Goal: Task Accomplishment & Management: Manage account settings

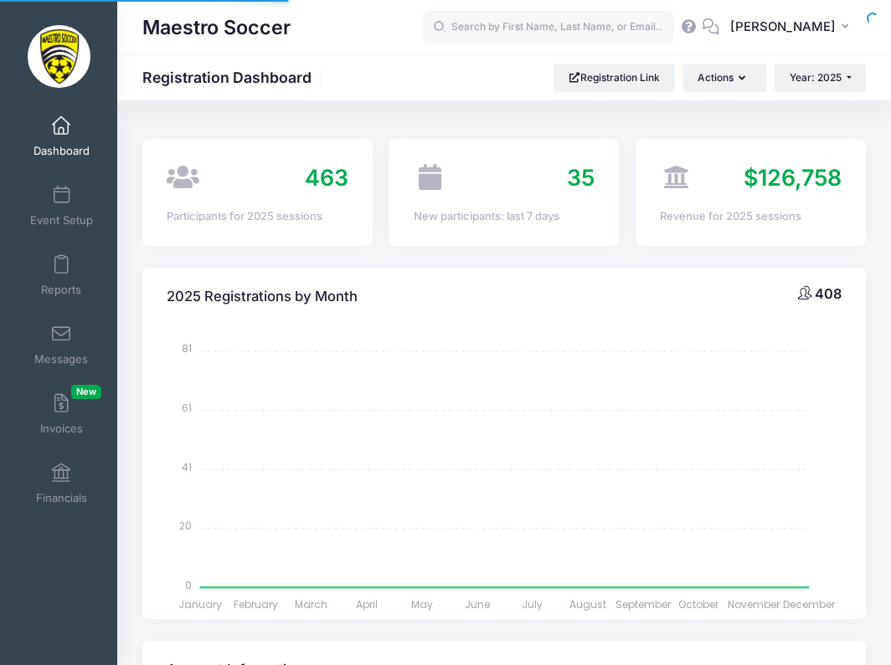
select select
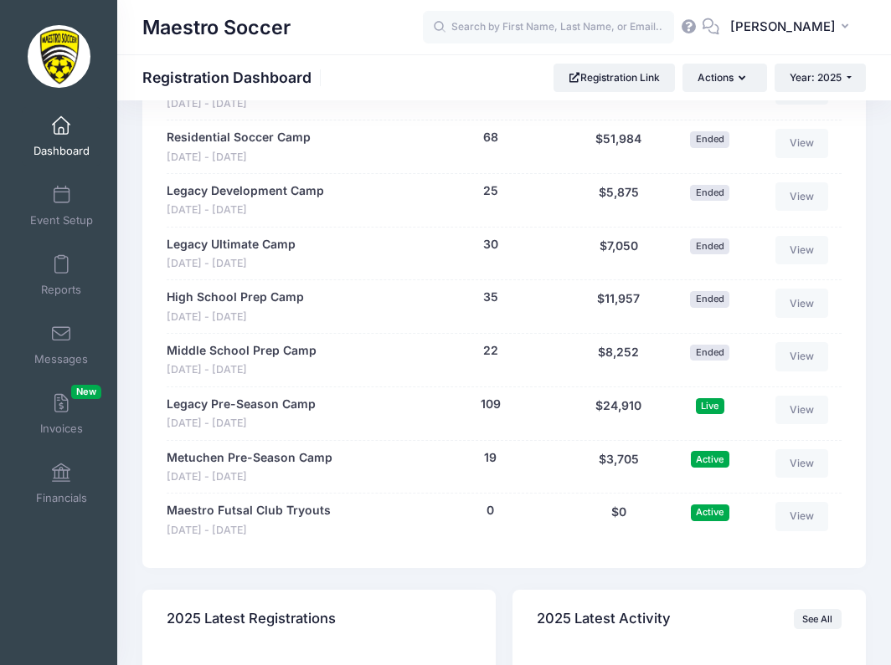
scroll to position [1669, 0]
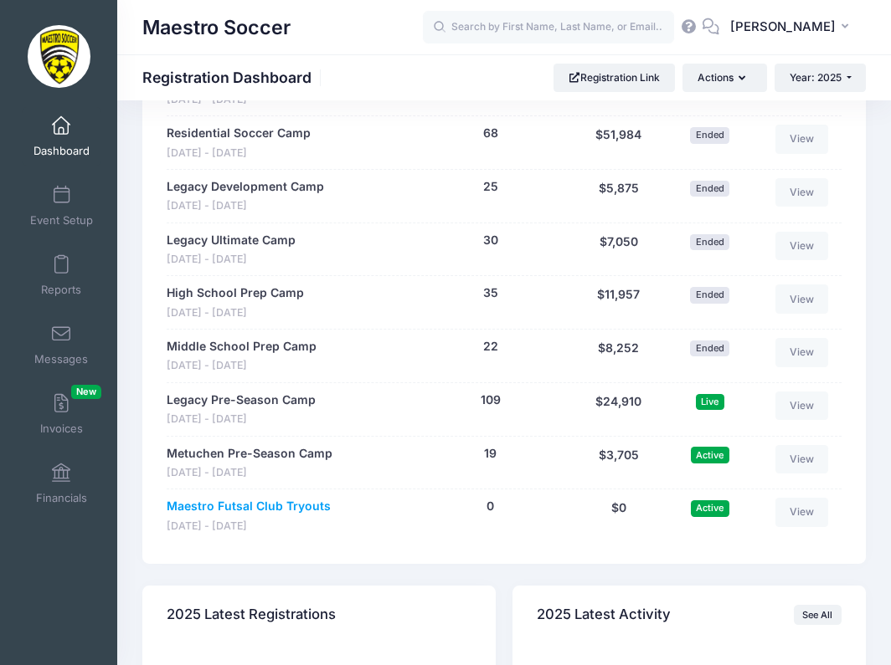
click at [280, 498] on link "Maestro Futsal Club Tryouts" at bounding box center [249, 507] width 164 height 18
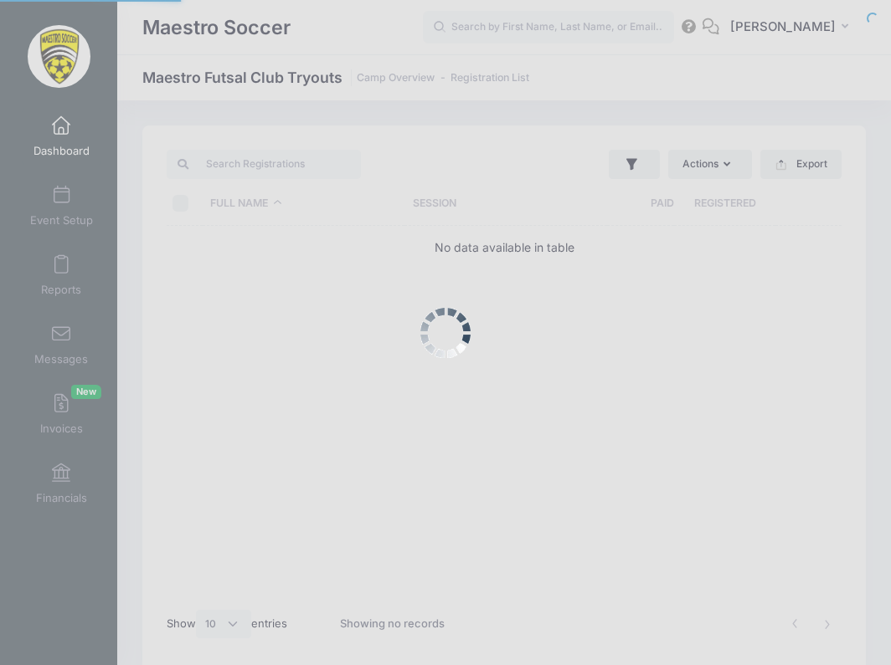
select select "10"
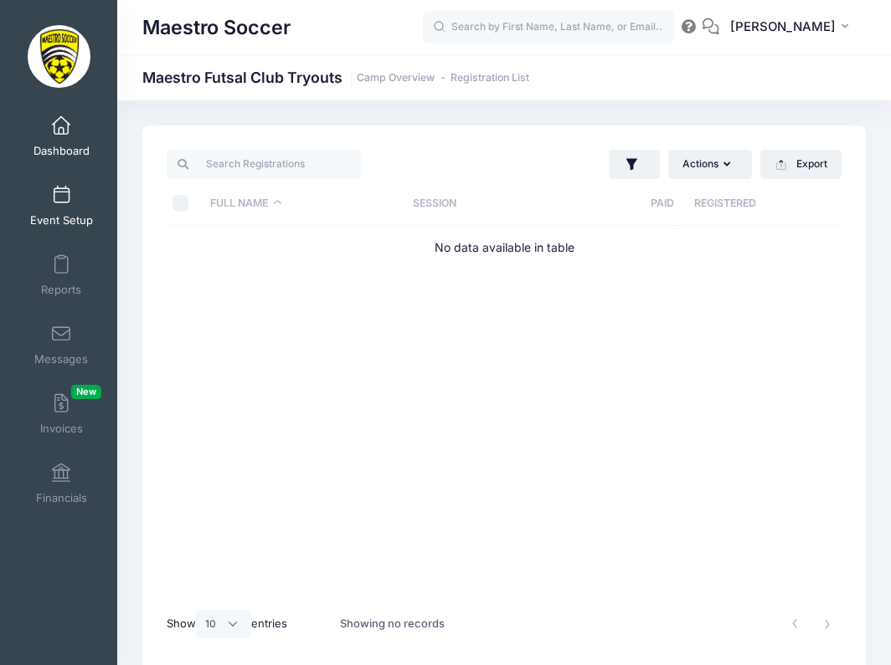
click at [61, 202] on span at bounding box center [61, 196] width 0 height 18
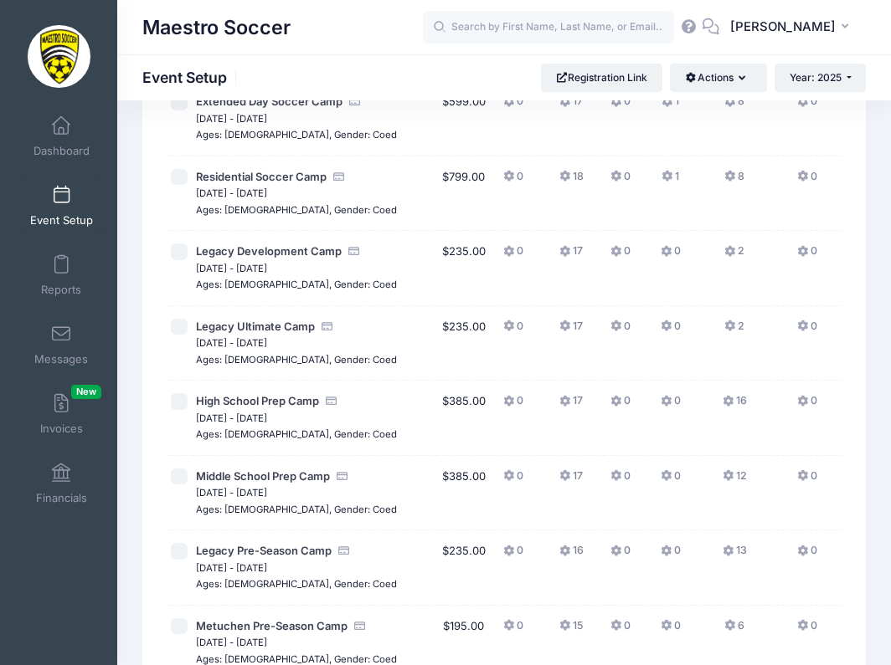
scroll to position [933, 0]
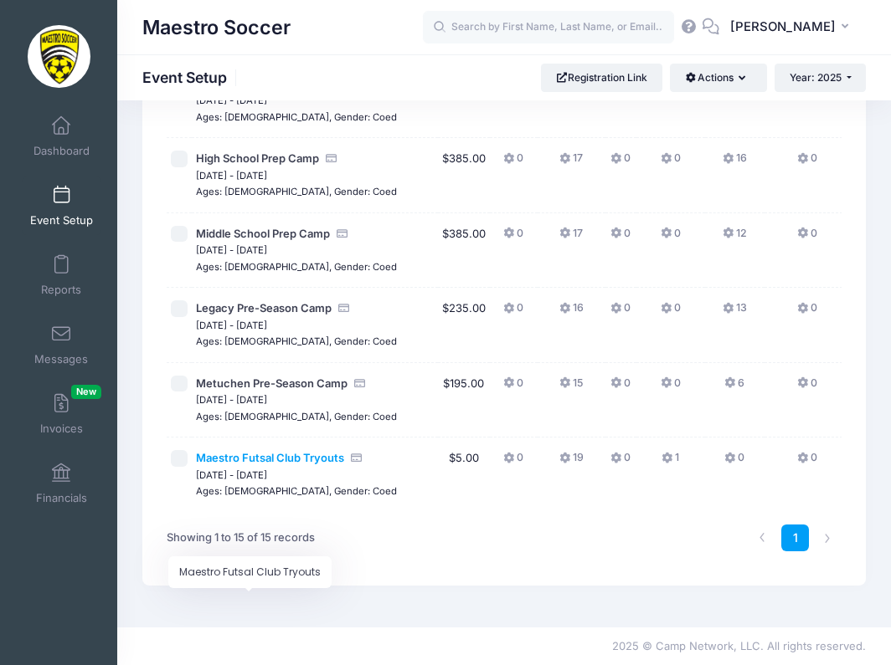
click at [281, 465] on span "Maestro Futsal Club Tryouts" at bounding box center [270, 457] width 148 height 13
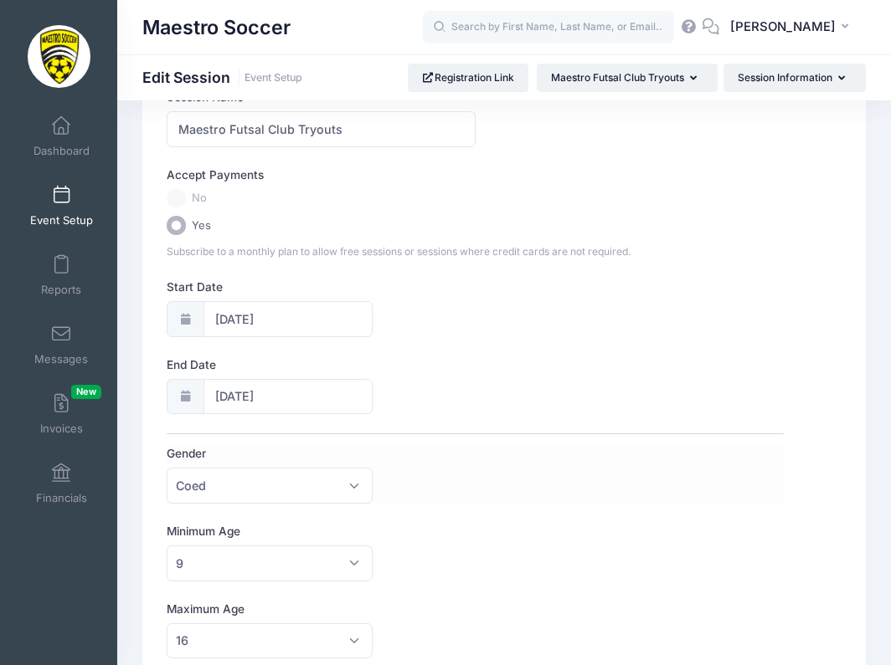
scroll to position [110, 0]
click at [178, 201] on label "No" at bounding box center [475, 198] width 617 height 19
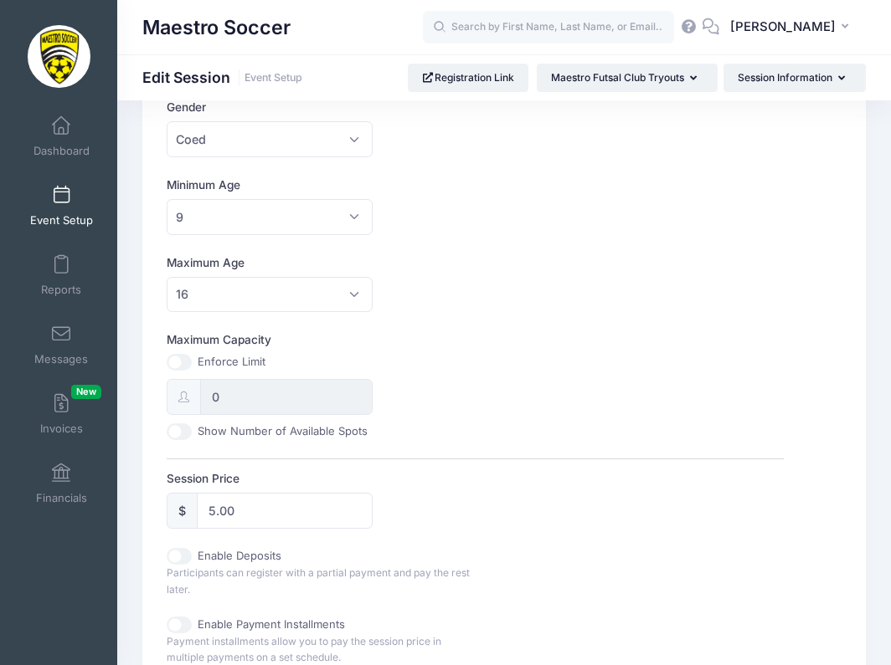
scroll to position [461, 0]
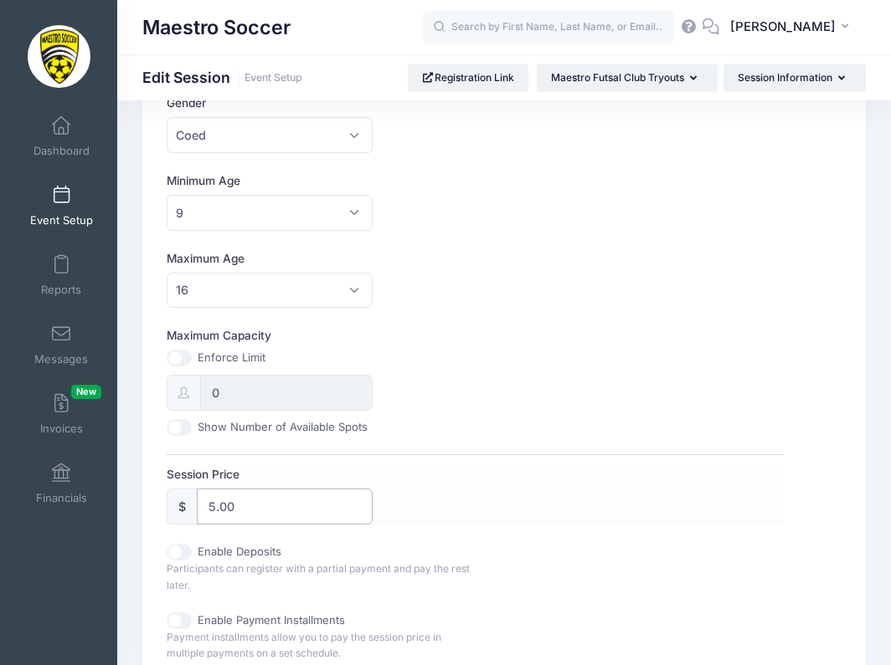
click at [301, 497] on input "5.00" at bounding box center [285, 507] width 176 height 36
type input "0.00"
click at [503, 569] on div "Enable Deposits Participants can register with a partial payment and pay the re…" at bounding box center [475, 568] width 617 height 49
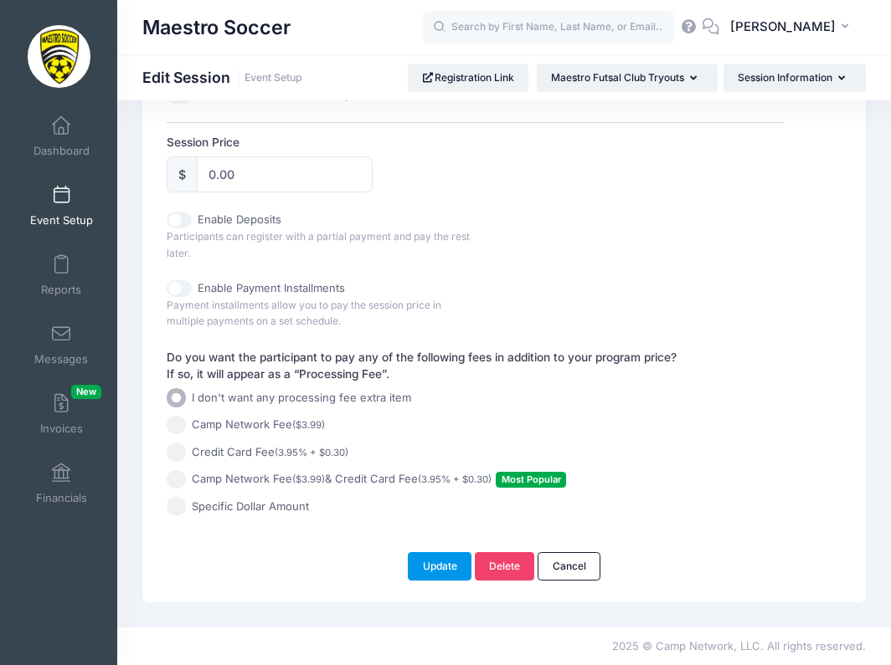
click at [450, 566] on button "Update" at bounding box center [440, 566] width 64 height 28
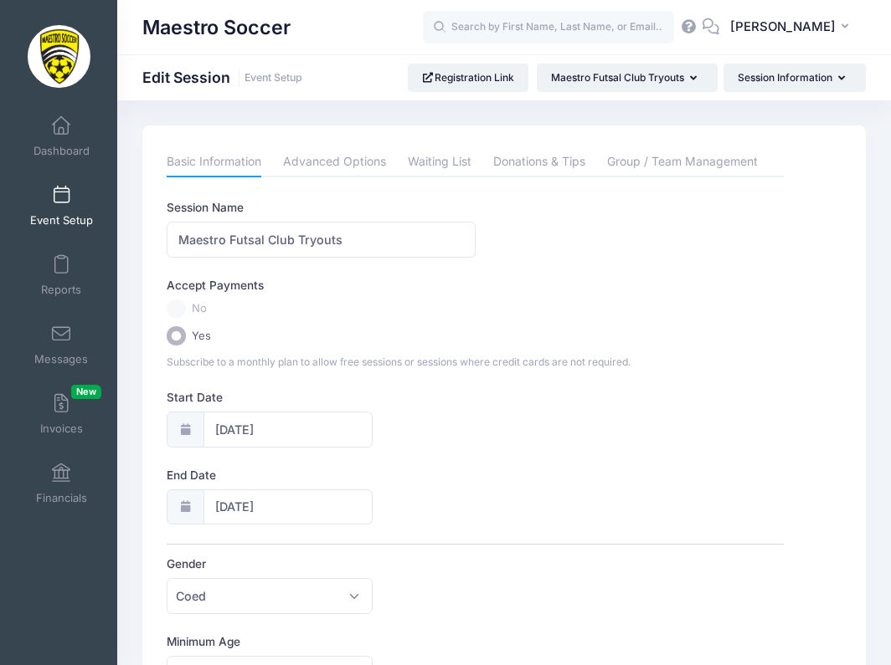
scroll to position [0, 0]
click at [61, 144] on span "Dashboard" at bounding box center [61, 151] width 56 height 14
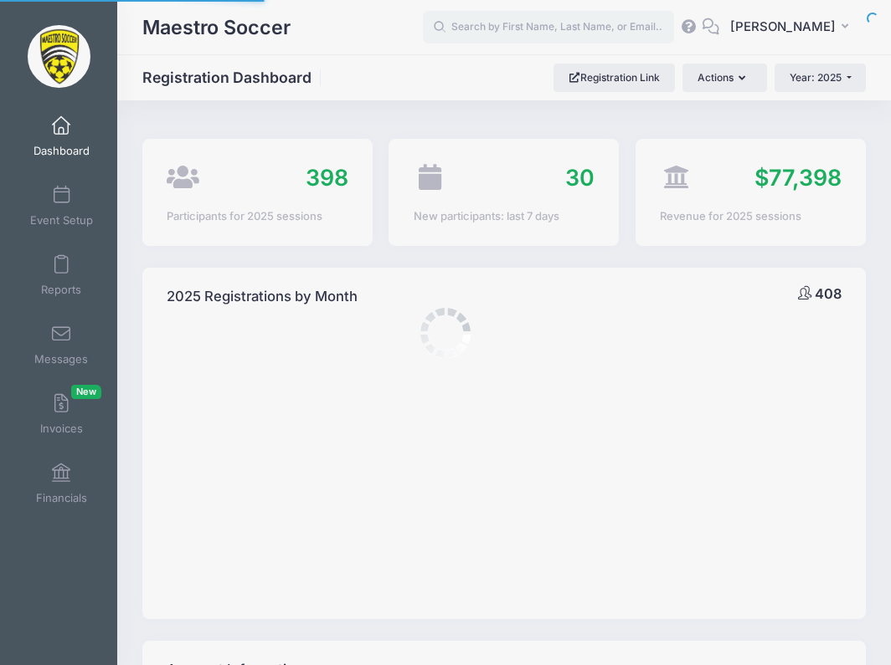
select select
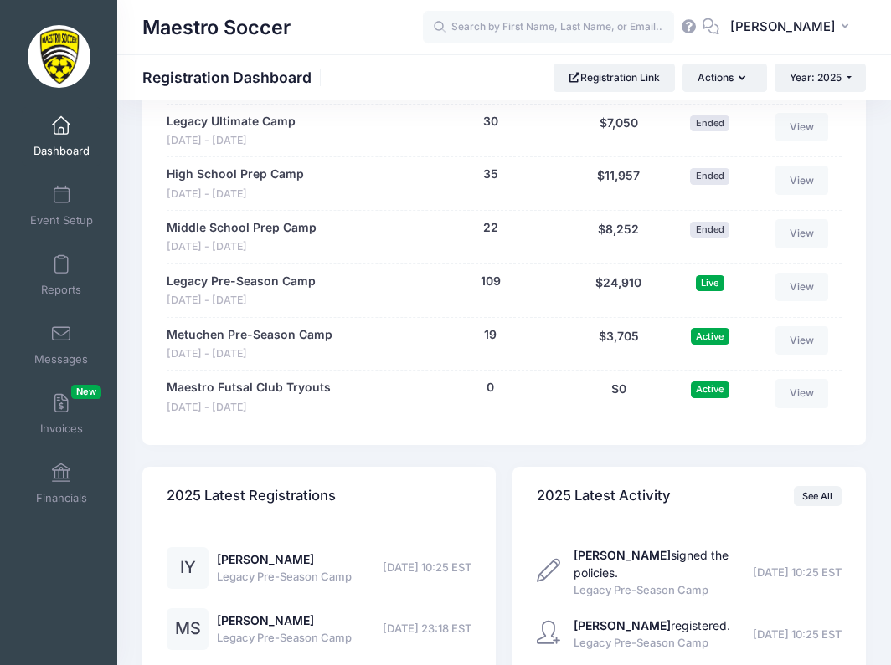
scroll to position [1789, 0]
click at [298, 379] on link "Maestro Futsal Club Tryouts" at bounding box center [249, 387] width 164 height 18
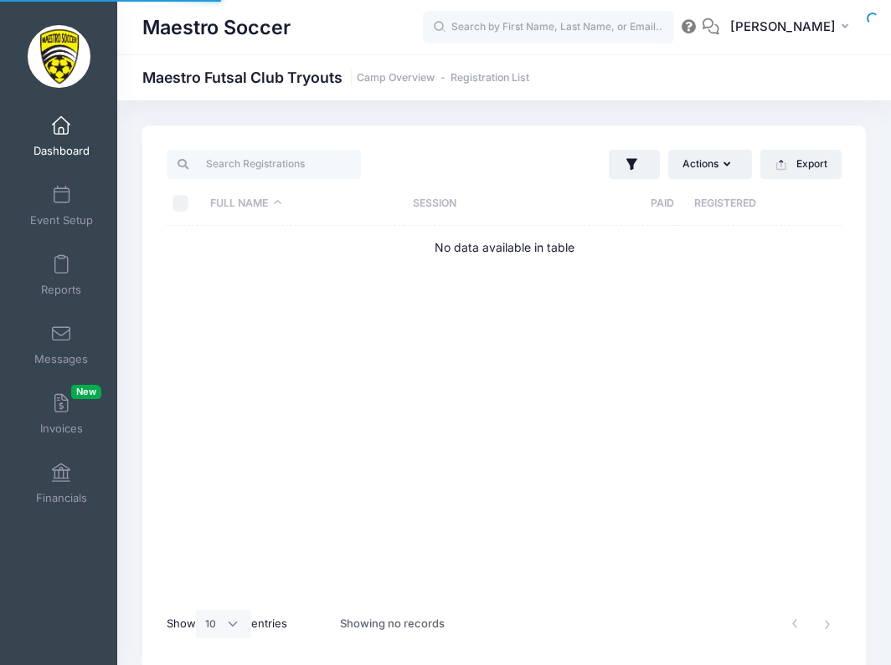
select select "10"
click at [61, 198] on span at bounding box center [61, 196] width 0 height 18
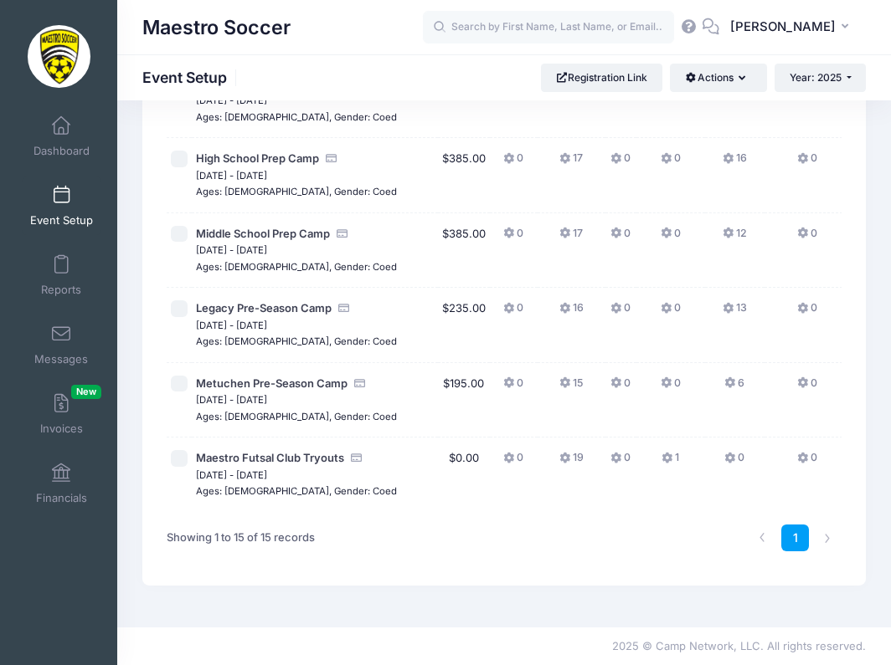
scroll to position [894, 0]
click at [279, 465] on span "Maestro Futsal Club Tryouts" at bounding box center [270, 457] width 148 height 13
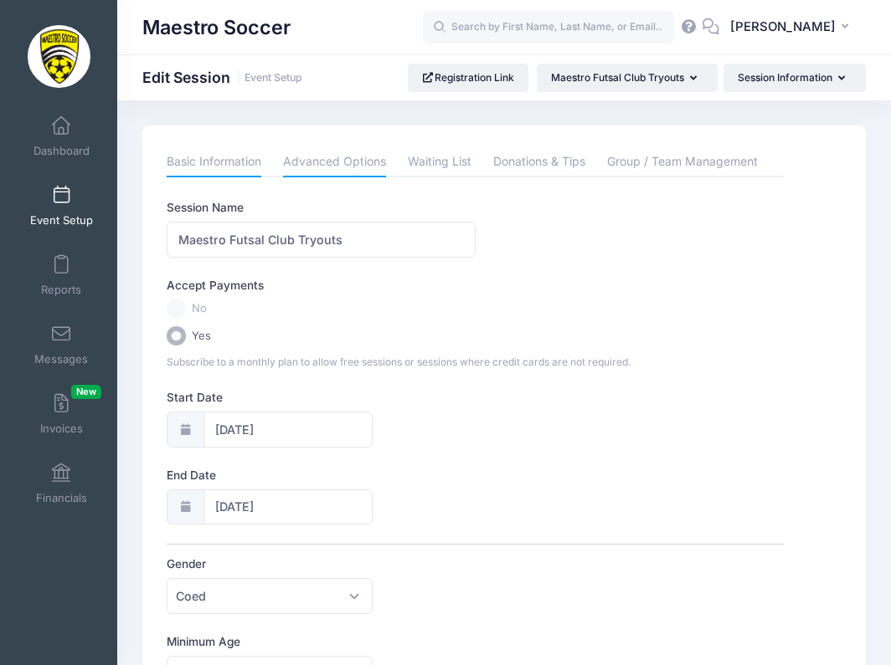
click at [299, 169] on link "Advanced Options" at bounding box center [334, 162] width 103 height 30
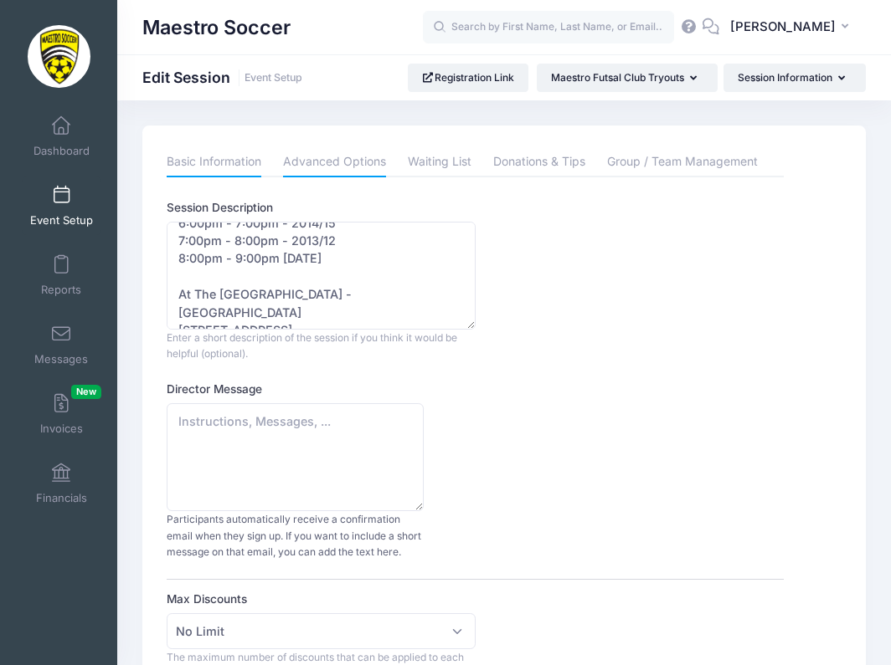
click at [206, 163] on link "Basic Information" at bounding box center [214, 162] width 95 height 30
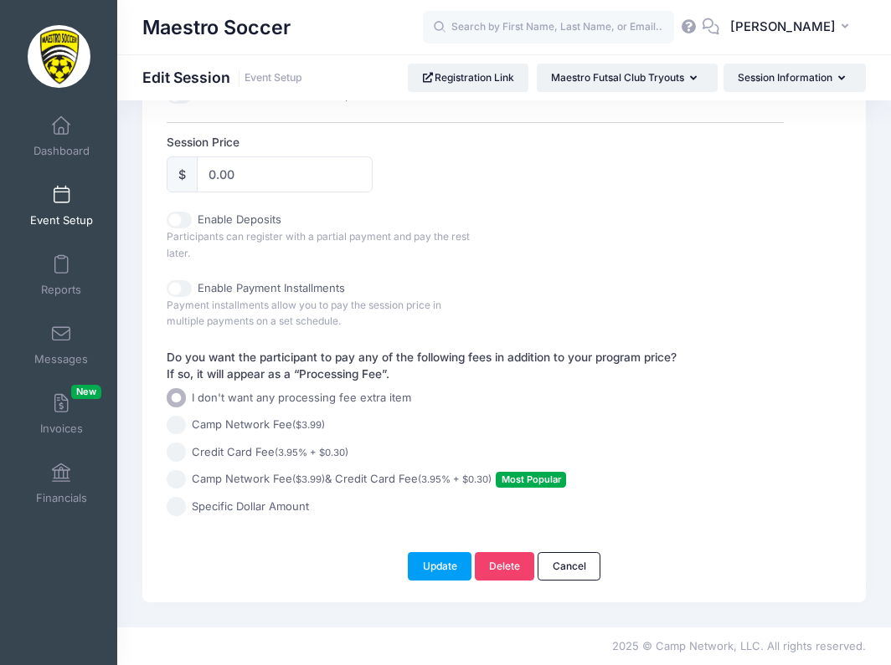
scroll to position [799, 0]
click at [565, 576] on link "Cancel" at bounding box center [568, 566] width 63 height 28
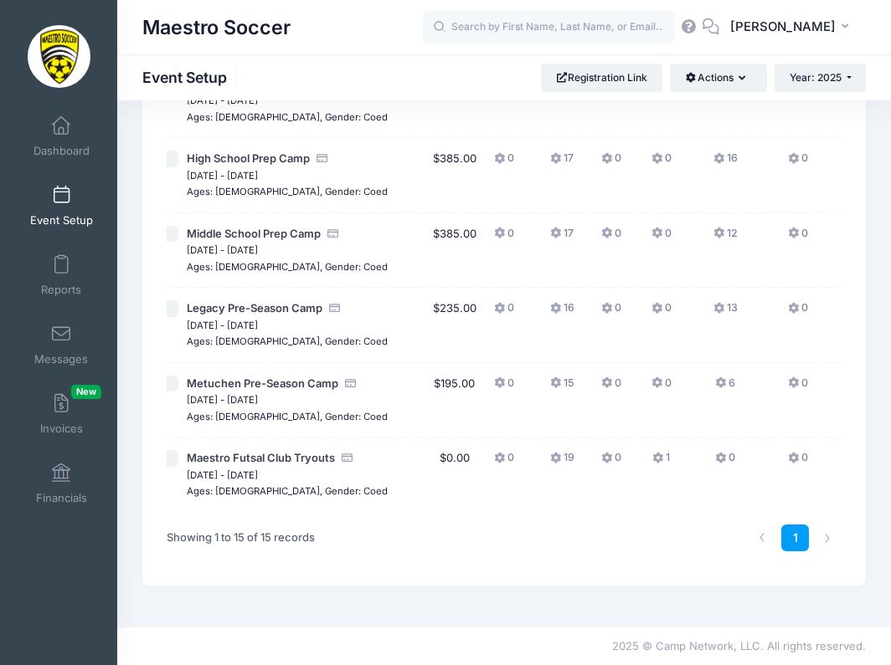
scroll to position [953, 0]
click at [72, 144] on span "Dashboard" at bounding box center [61, 151] width 56 height 14
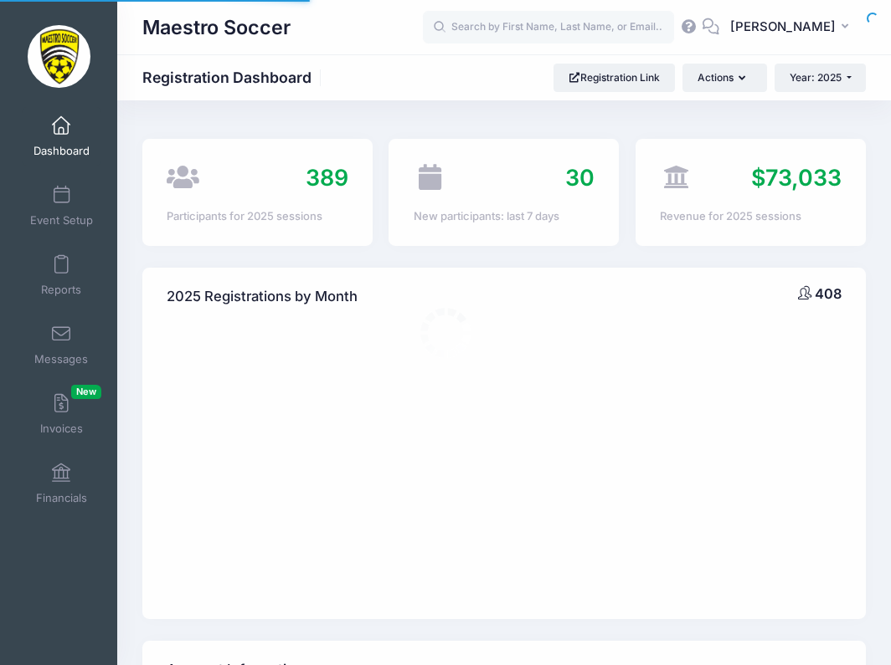
select select
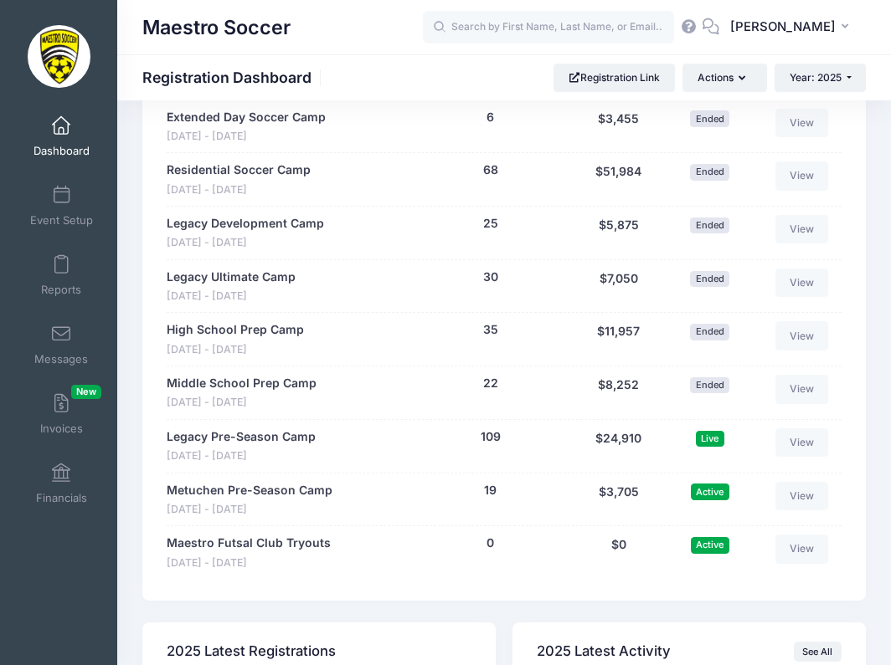
scroll to position [1632, 0]
click at [251, 430] on link "Legacy Pre-Season Camp" at bounding box center [241, 438] width 149 height 18
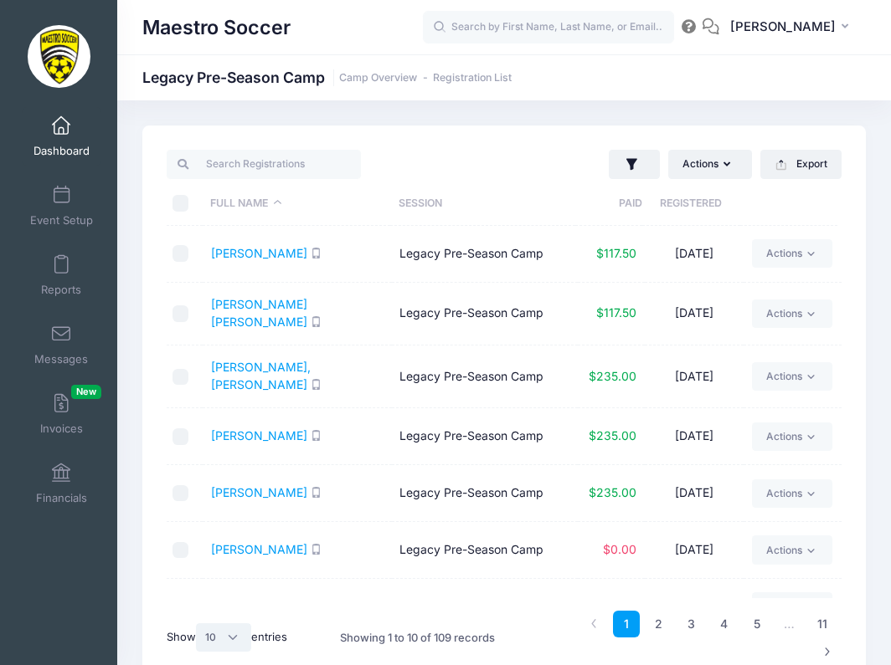
select select "-1"
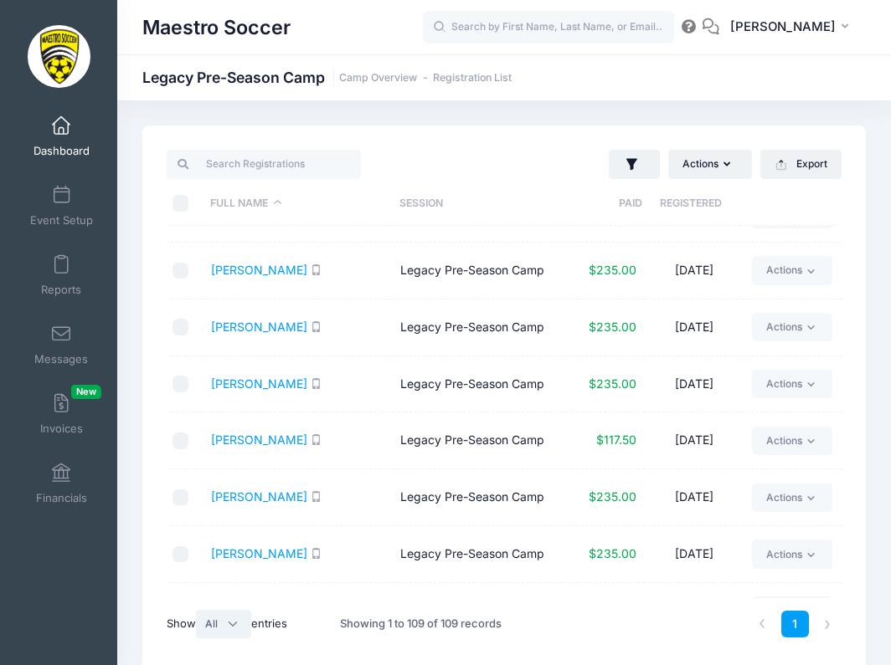
scroll to position [5730, 0]
click at [239, 434] on link "[PERSON_NAME]" at bounding box center [259, 441] width 96 height 14
